Goal: Obtain resource: Download file/media

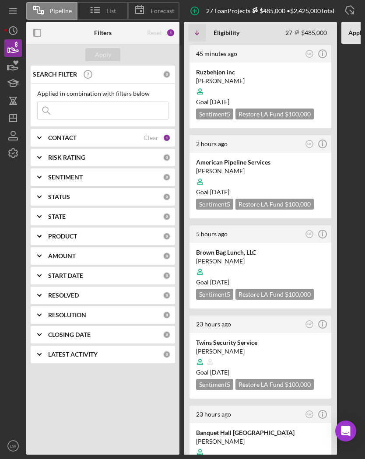
click at [245, 80] on div "[PERSON_NAME]" at bounding box center [260, 81] width 129 height 9
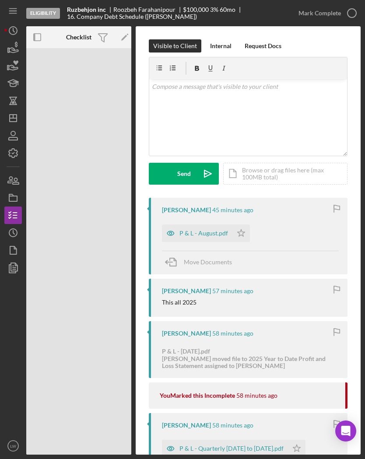
click at [214, 233] on div "P & L - August.pdf" at bounding box center [203, 233] width 49 height 7
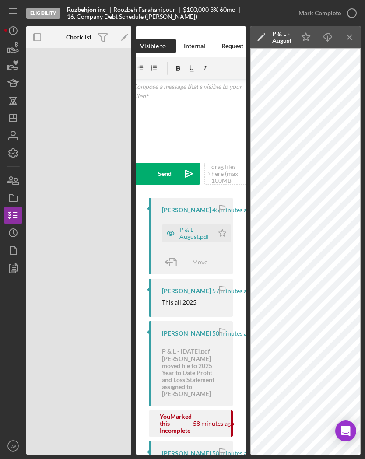
click at [21, 247] on icon "button" at bounding box center [13, 250] width 22 height 22
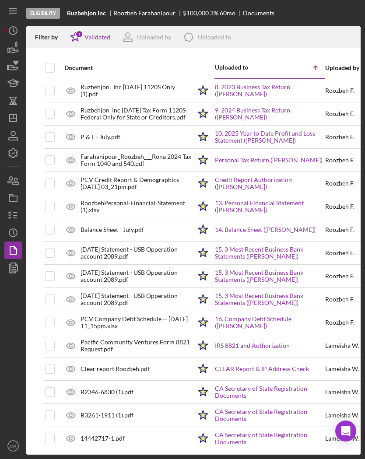
click at [269, 90] on link "8. 2023 Business Tax Return ([PERSON_NAME])" at bounding box center [269, 90] width 109 height 14
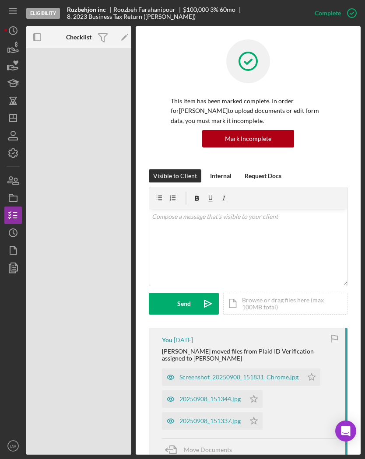
click at [21, 247] on icon "button" at bounding box center [13, 250] width 22 height 22
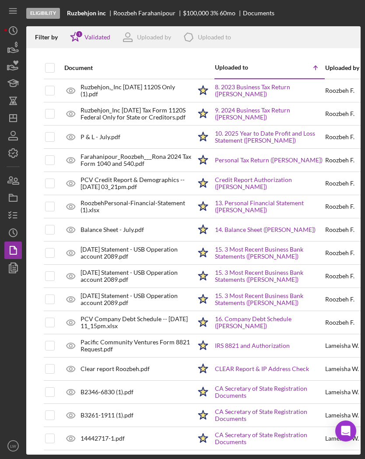
click at [19, 275] on icon "button" at bounding box center [13, 268] width 22 height 22
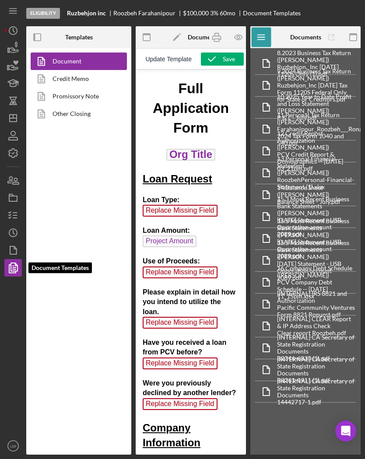
click at [21, 251] on icon "button" at bounding box center [13, 250] width 22 height 22
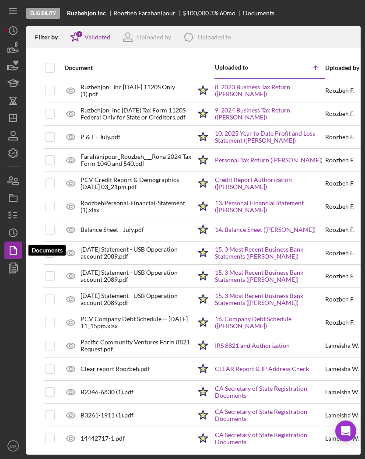
click at [21, 230] on icon "Icon/History" at bounding box center [13, 233] width 22 height 22
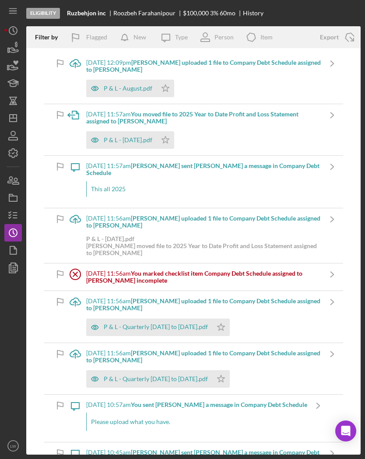
click at [116, 81] on div "P & L - August.pdf" at bounding box center [121, 88] width 70 height 17
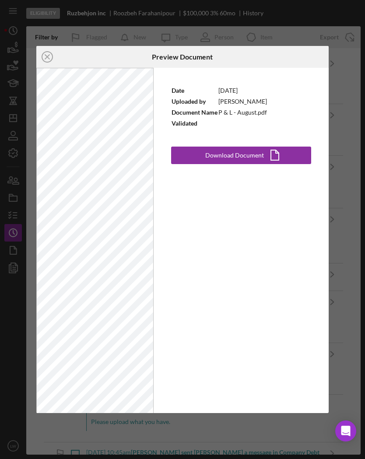
click at [264, 155] on icon "Icon/Document" at bounding box center [275, 155] width 22 height 22
click at [43, 60] on circle at bounding box center [47, 57] width 10 height 10
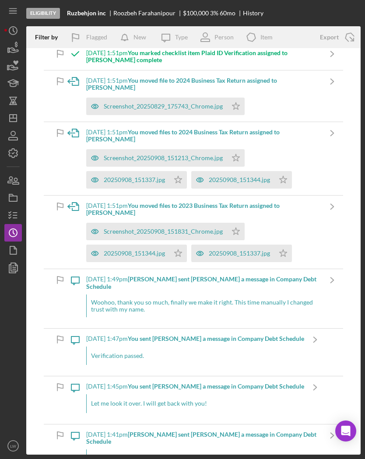
scroll to position [1776, 0]
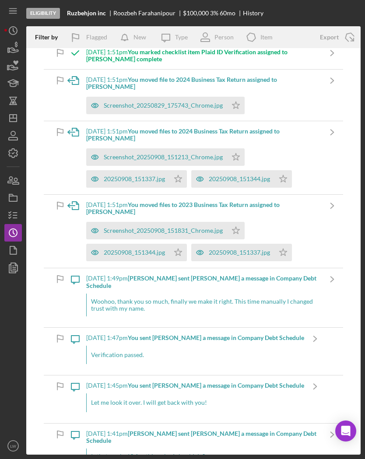
click at [17, 71] on icon "button" at bounding box center [13, 66] width 22 height 22
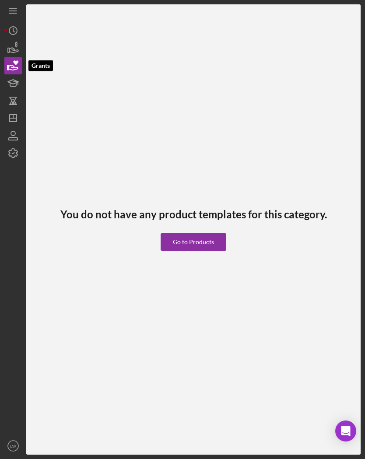
click at [18, 52] on icon "button" at bounding box center [13, 48] width 22 height 22
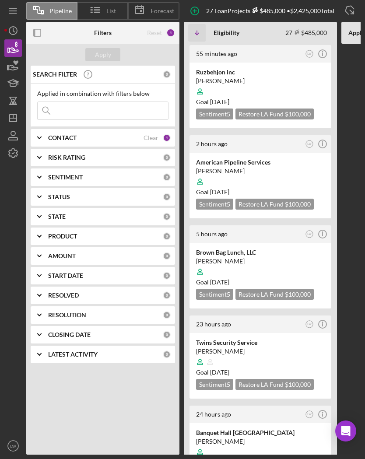
click at [275, 84] on div at bounding box center [260, 91] width 129 height 17
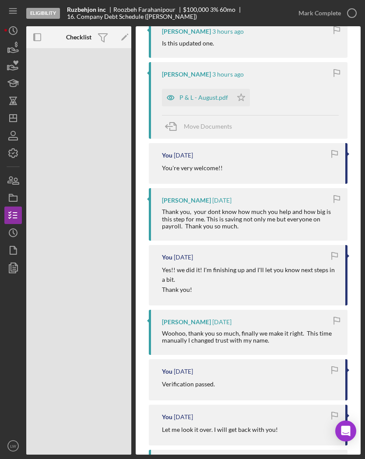
scroll to position [732, 0]
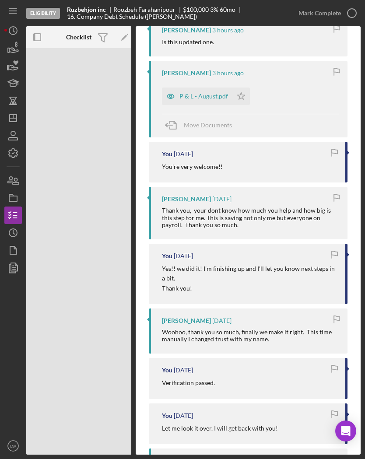
click at [21, 251] on icon "button" at bounding box center [13, 250] width 22 height 22
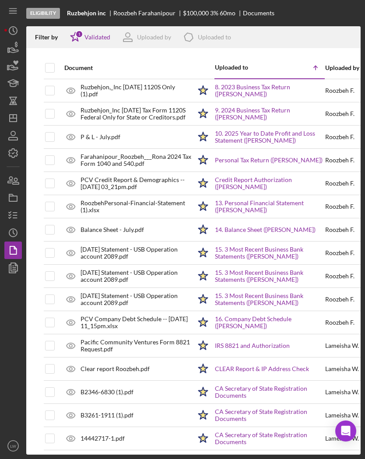
click at [248, 91] on link "8. 2023 Business Tax Return ([PERSON_NAME])" at bounding box center [269, 90] width 109 height 14
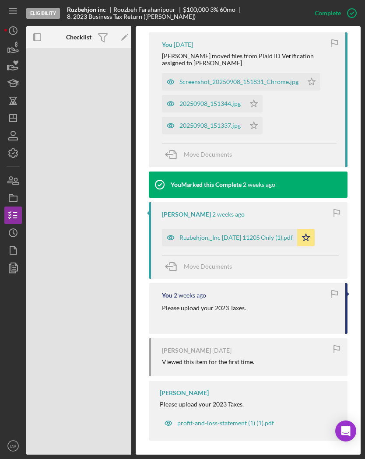
click at [257, 231] on div "Ruzbehjon,_Inc [DATE] 1120S Only (1).pdf" at bounding box center [229, 237] width 135 height 17
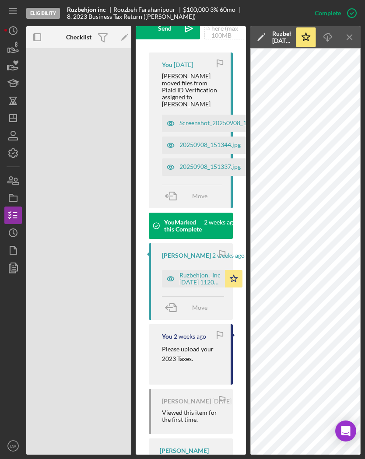
click at [331, 43] on icon "Icon/Download" at bounding box center [328, 38] width 20 height 20
click at [21, 249] on icon "button" at bounding box center [13, 250] width 22 height 22
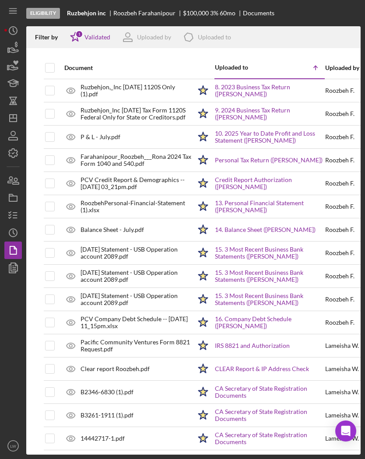
click at [280, 114] on link "9. 2024 Business Tax Return ([PERSON_NAME][GEOGRAPHIC_DATA])" at bounding box center [269, 114] width 109 height 14
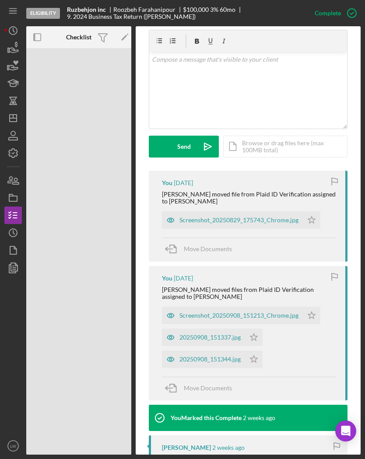
scroll to position [158, 0]
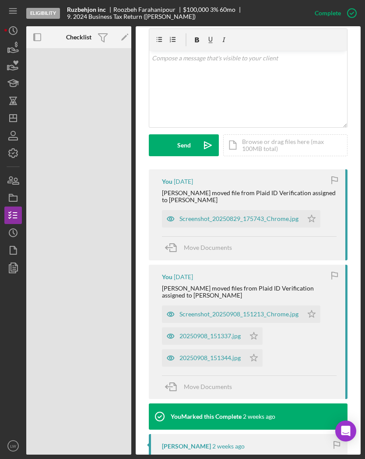
click at [270, 221] on div "Screenshot_20250829_175743_Chrome.jpg" at bounding box center [238, 218] width 119 height 7
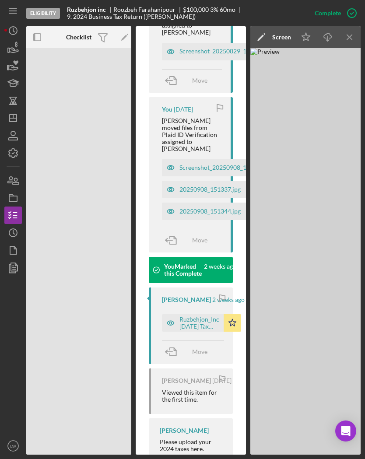
scroll to position [367, 0]
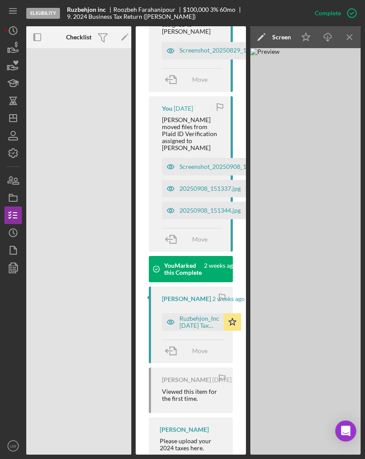
click at [199, 319] on div "Ruzbehjon_Inc [DATE] Tax Form 1120S Federal Only for State or Creditors.pdf" at bounding box center [199, 322] width 40 height 14
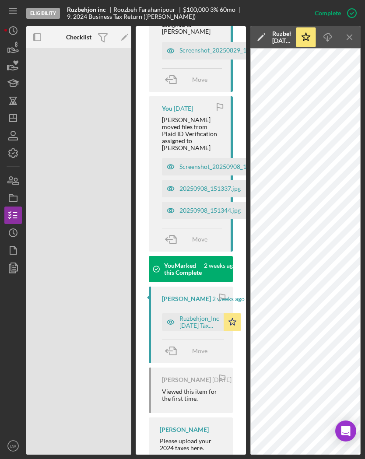
click at [325, 38] on icon "button" at bounding box center [326, 35] width 7 height 5
click at [21, 252] on icon "button" at bounding box center [13, 250] width 22 height 22
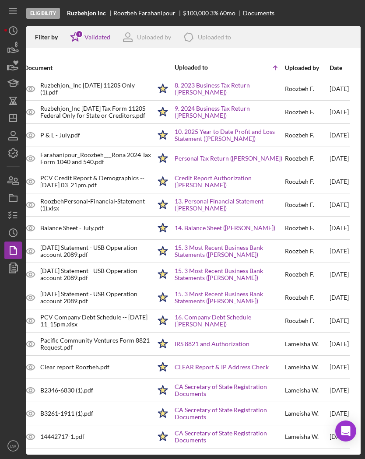
scroll to position [2, 40]
click at [19, 244] on icon "button" at bounding box center [13, 250] width 22 height 22
click at [20, 235] on icon "Icon/History" at bounding box center [13, 233] width 22 height 22
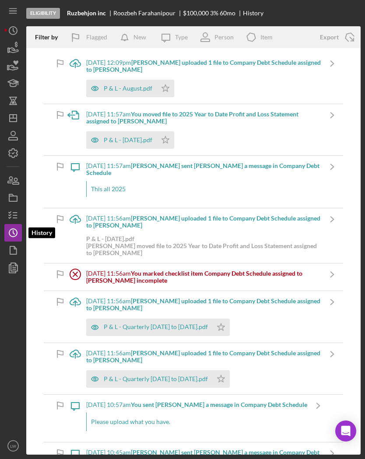
click at [138, 91] on div "P & L - August.pdf" at bounding box center [128, 88] width 49 height 7
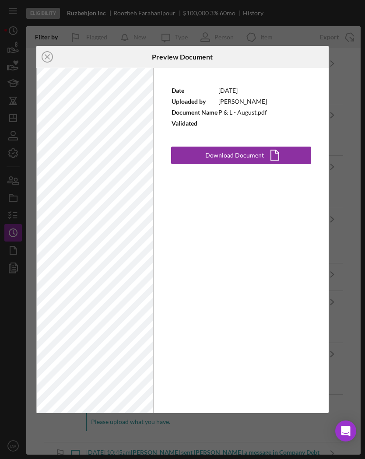
click at [233, 147] on div "Download Document" at bounding box center [234, 154] width 59 height 17
click at [46, 63] on icon "Icon/Close" at bounding box center [47, 57] width 22 height 22
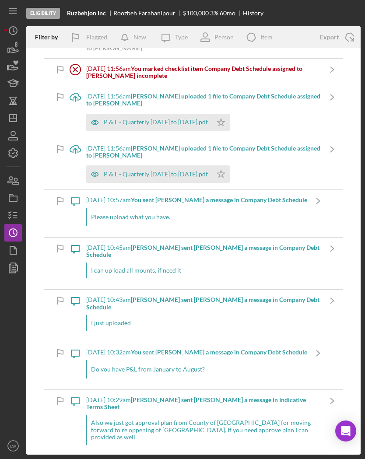
scroll to position [205, 0]
click at [19, 200] on icon "button" at bounding box center [13, 198] width 22 height 22
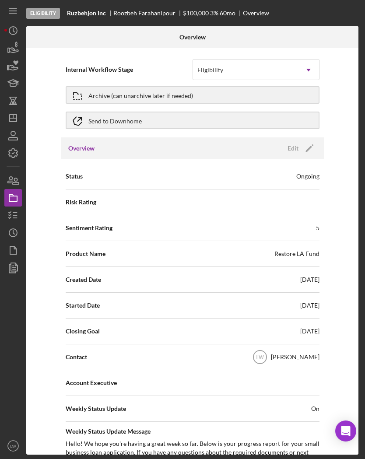
click at [19, 252] on icon "button" at bounding box center [13, 250] width 22 height 22
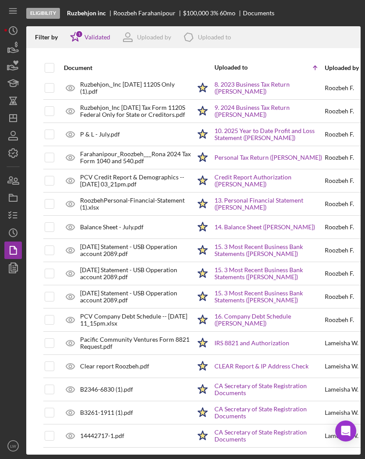
scroll to position [2, 1]
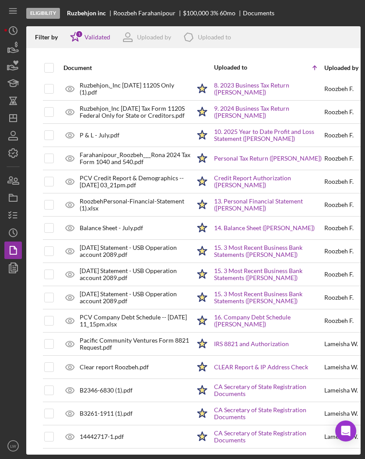
click at [14, 271] on polygon "button" at bounding box center [14, 267] width 7 height 8
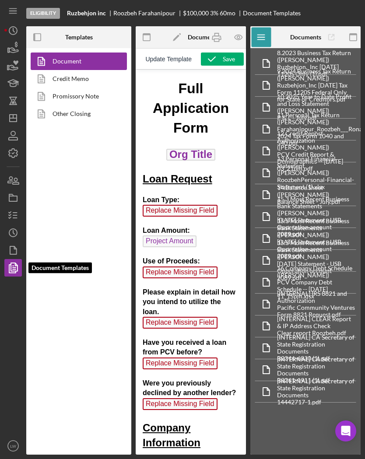
click at [16, 231] on icon "Icon/History" at bounding box center [13, 233] width 22 height 22
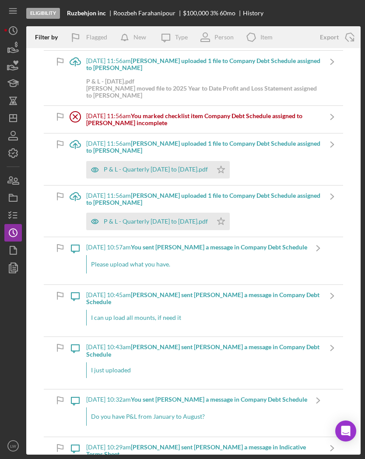
scroll to position [167, 0]
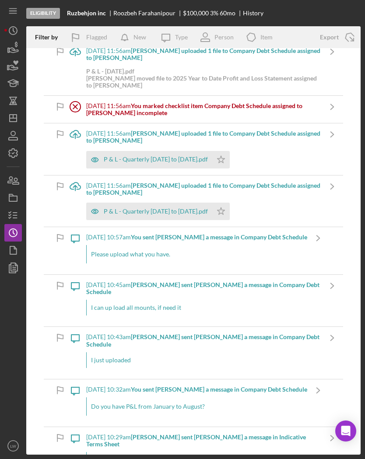
click at [17, 195] on icon "button" at bounding box center [13, 198] width 22 height 22
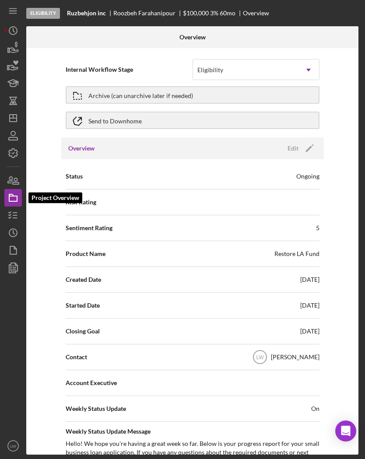
click at [12, 219] on icon "button" at bounding box center [13, 215] width 22 height 22
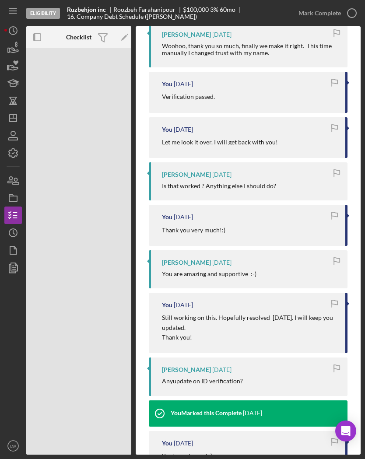
scroll to position [1017, 0]
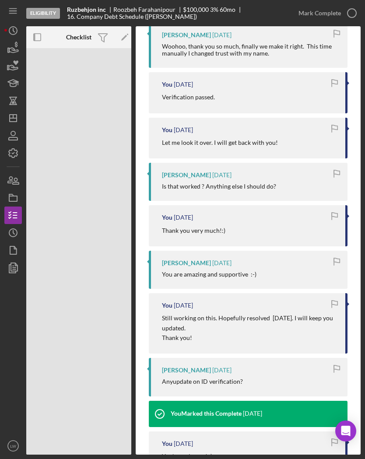
click at [16, 203] on icon "button" at bounding box center [13, 198] width 22 height 22
